Goal: Task Accomplishment & Management: Complete application form

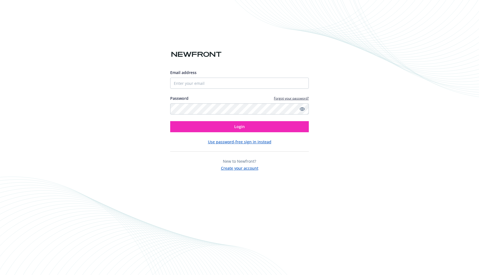
click at [235, 170] on button "Create your account" at bounding box center [239, 167] width 37 height 7
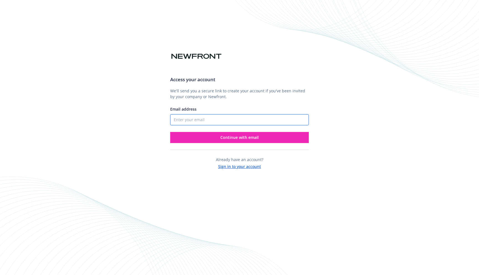
click at [223, 120] on input "Email address" at bounding box center [239, 119] width 139 height 11
type input "[PERSON_NAME][EMAIL_ADDRESS][DOMAIN_NAME]"
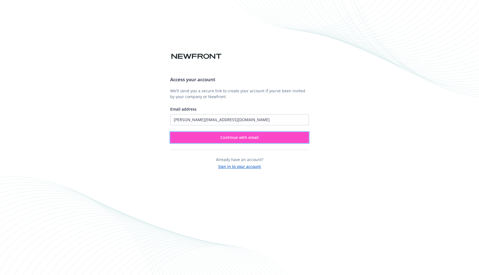
click at [234, 141] on button "Continue with email" at bounding box center [239, 137] width 139 height 11
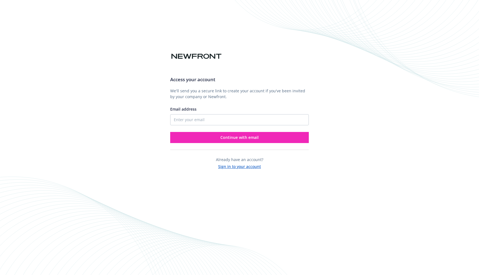
click at [88, 83] on div "Access your account We'll send you a secure link to create your account if you'…" at bounding box center [239, 137] width 479 height 275
